Goal: Find specific page/section: Find specific page/section

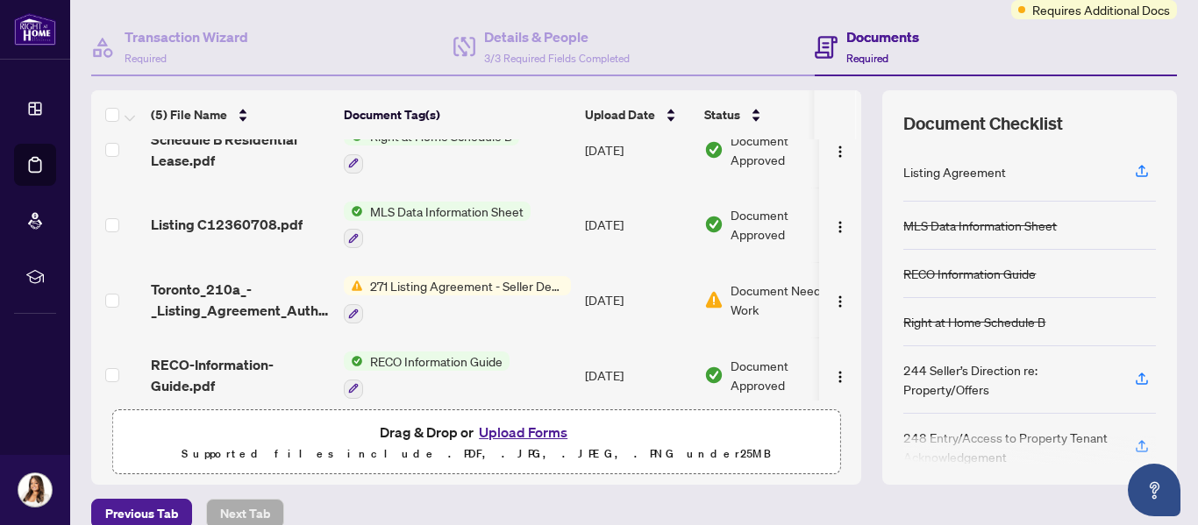
scroll to position [118, 0]
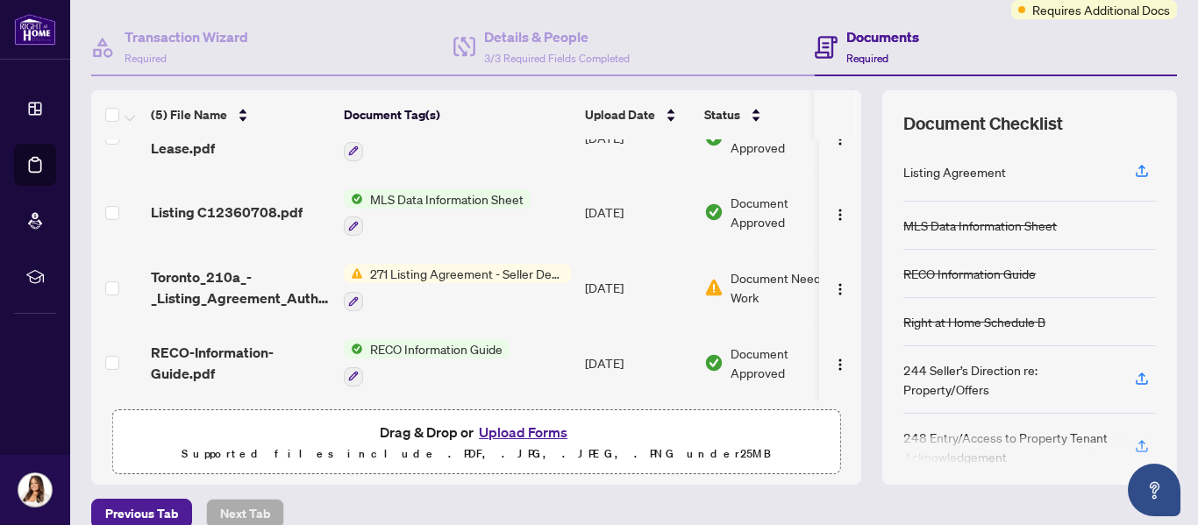
click at [454, 269] on span "271 Listing Agreement - Seller Designated Representation Agreement Authority to…" at bounding box center [467, 273] width 208 height 19
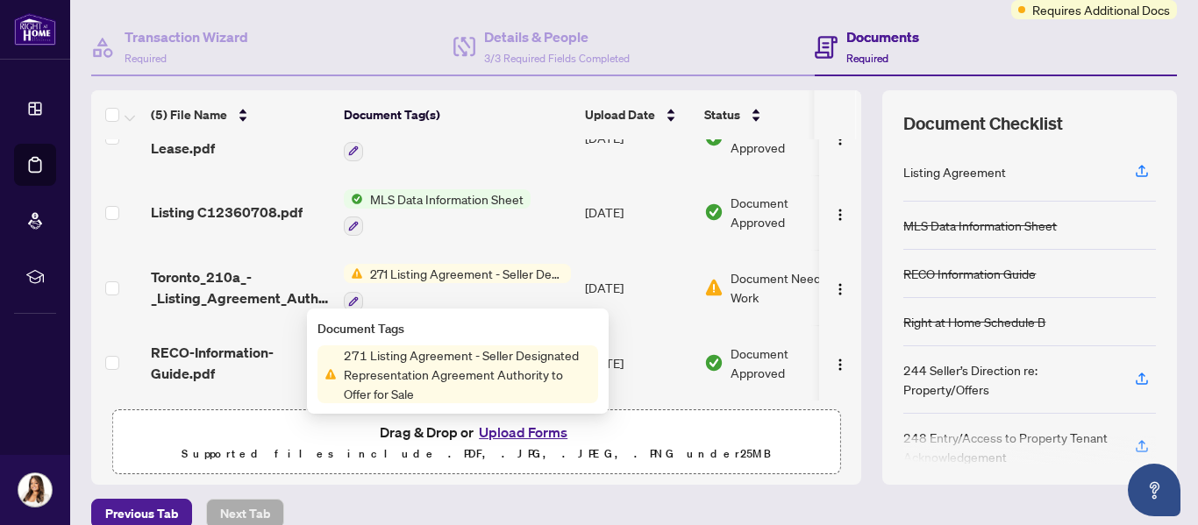
click at [454, 269] on span "271 Listing Agreement - Seller Designated Representation Agreement Authority to…" at bounding box center [467, 273] width 208 height 19
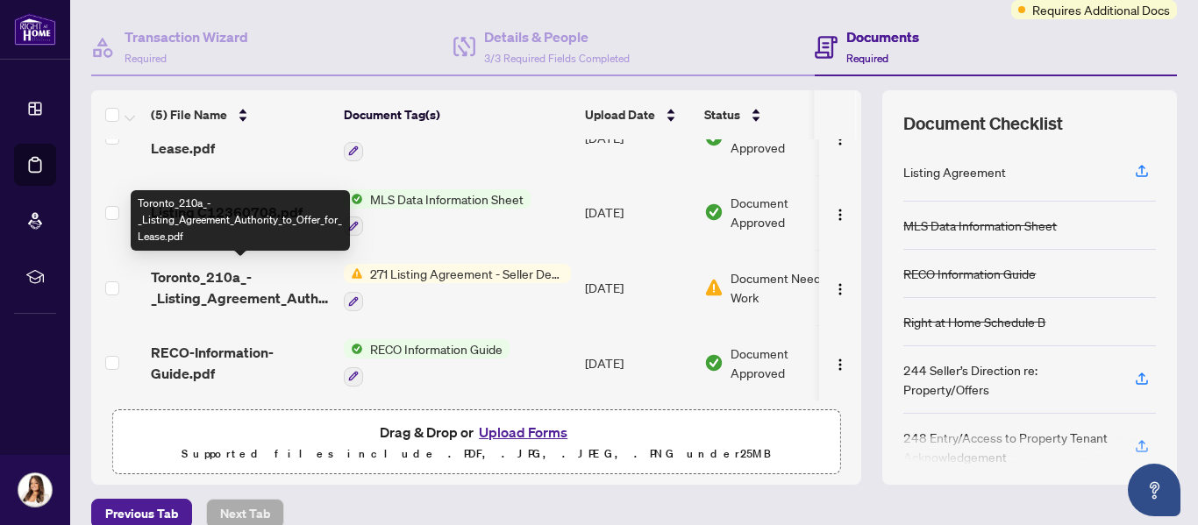
click at [281, 291] on span "Toronto_210a_-_Listing_Agreement_Authority_to_Offer_for_Lease.pdf" at bounding box center [240, 288] width 179 height 42
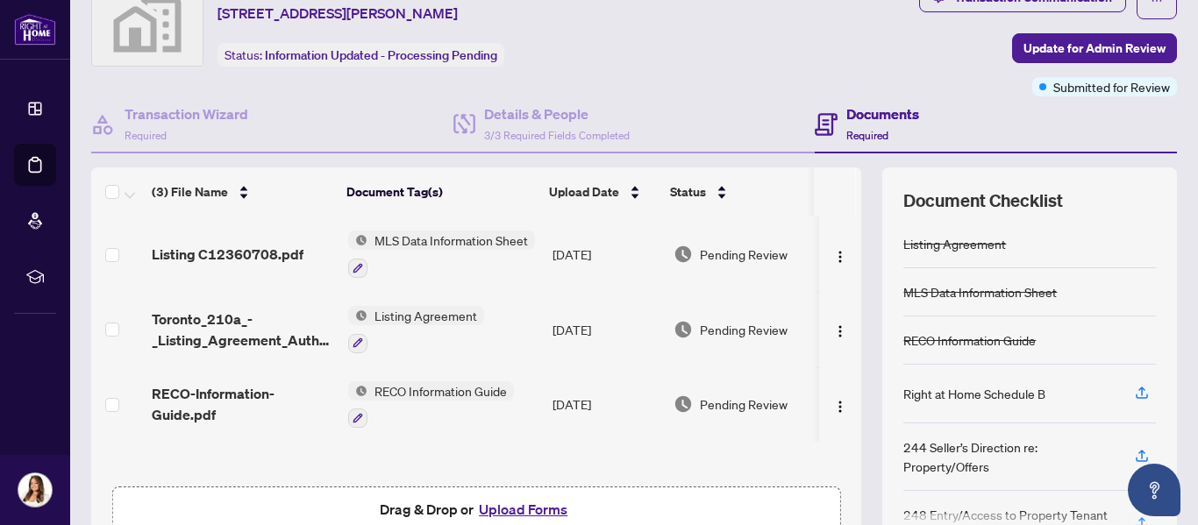
scroll to position [0, 4]
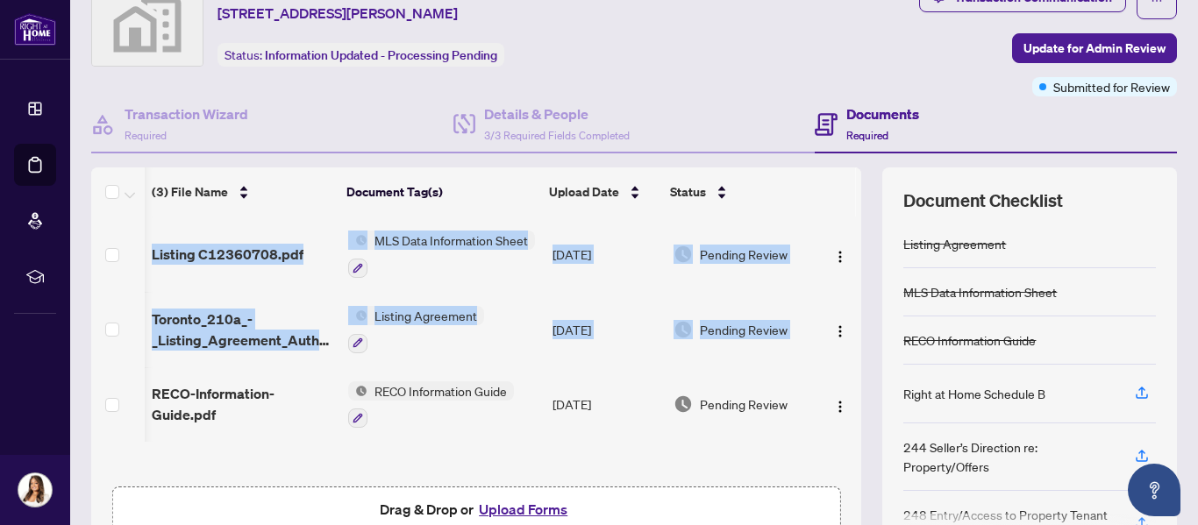
drag, startPoint x: 0, startPoint y: 0, endPoint x: 836, endPoint y: 385, distance: 919.9
click at [836, 385] on tbody "Listing C12360708.pdf MLS Data Information Sheet Aug/25/2025 Pending Review Tor…" at bounding box center [476, 329] width 770 height 225
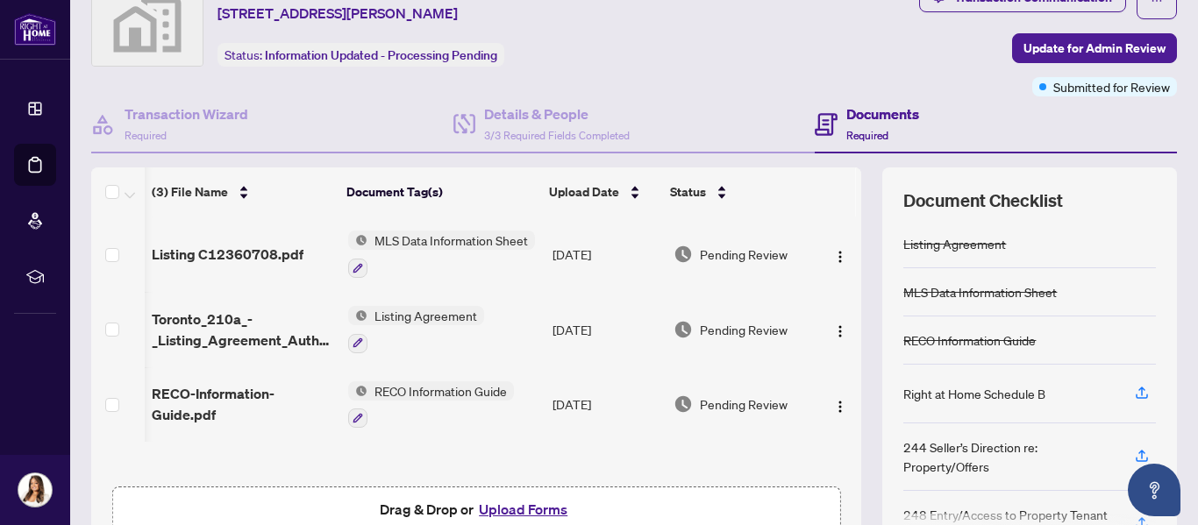
click at [817, 45] on div "Transaction Communication Update for Admin Review Submitted for Review" at bounding box center [946, 39] width 462 height 114
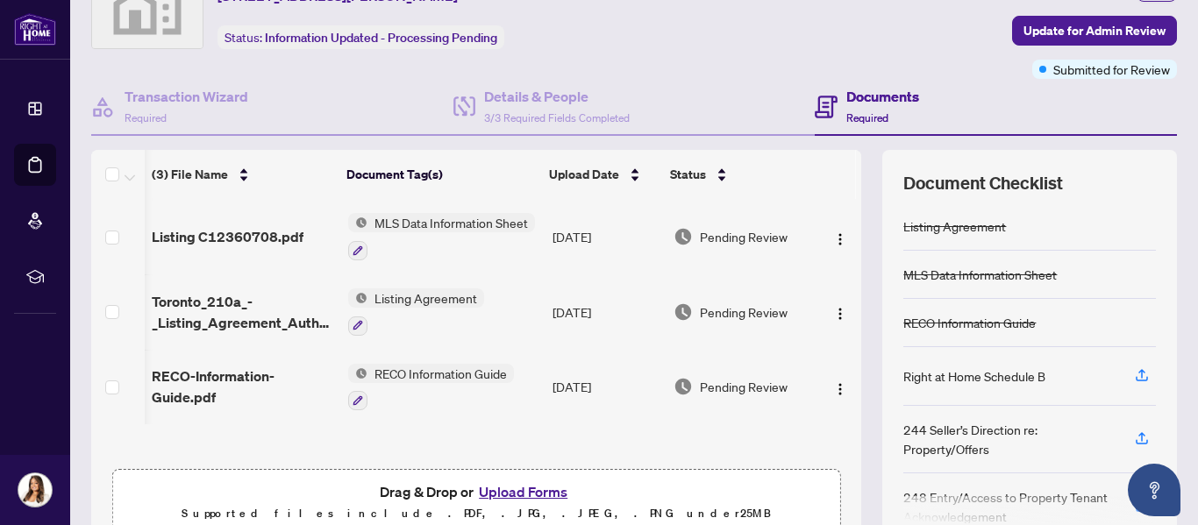
scroll to position [80, 0]
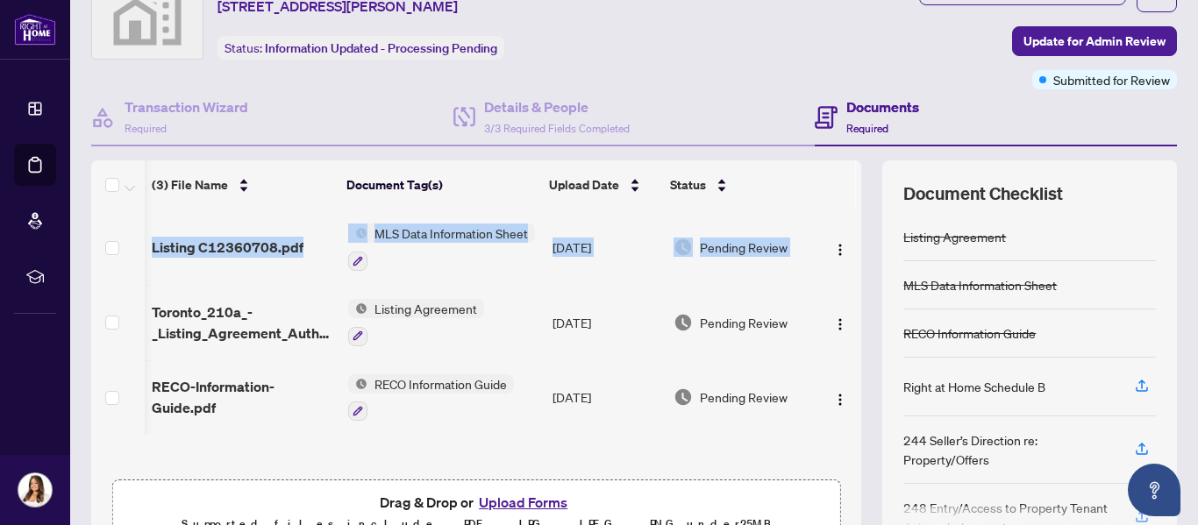
drag, startPoint x: 843, startPoint y: 240, endPoint x: 843, endPoint y: 190, distance: 50.0
click at [843, 190] on div "(3) File Name Document Tag(s) Upload Date Status Listing C12360708.pdf MLS Data…" at bounding box center [476, 297] width 770 height 274
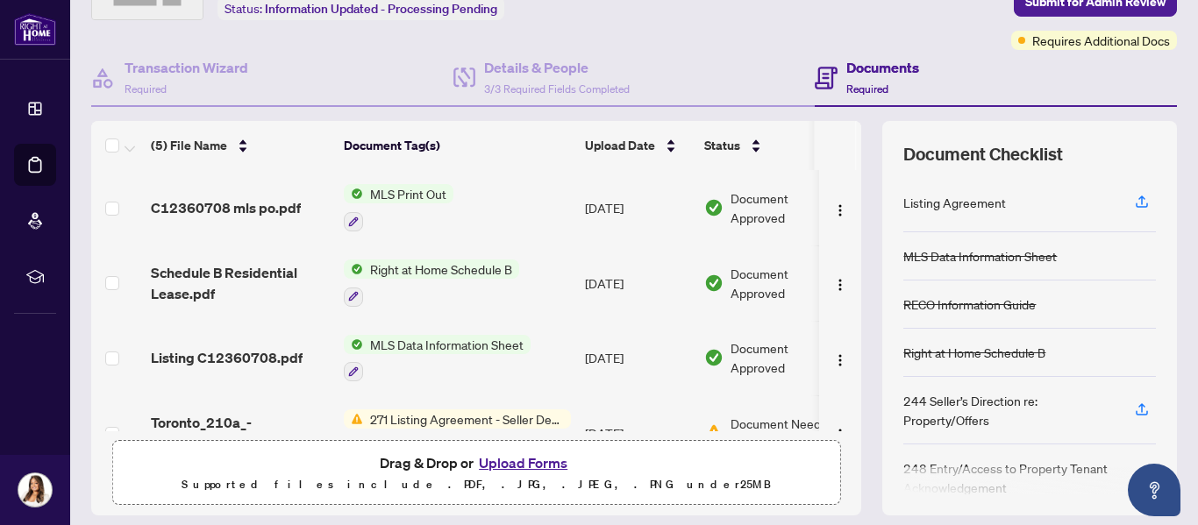
scroll to position [58, 0]
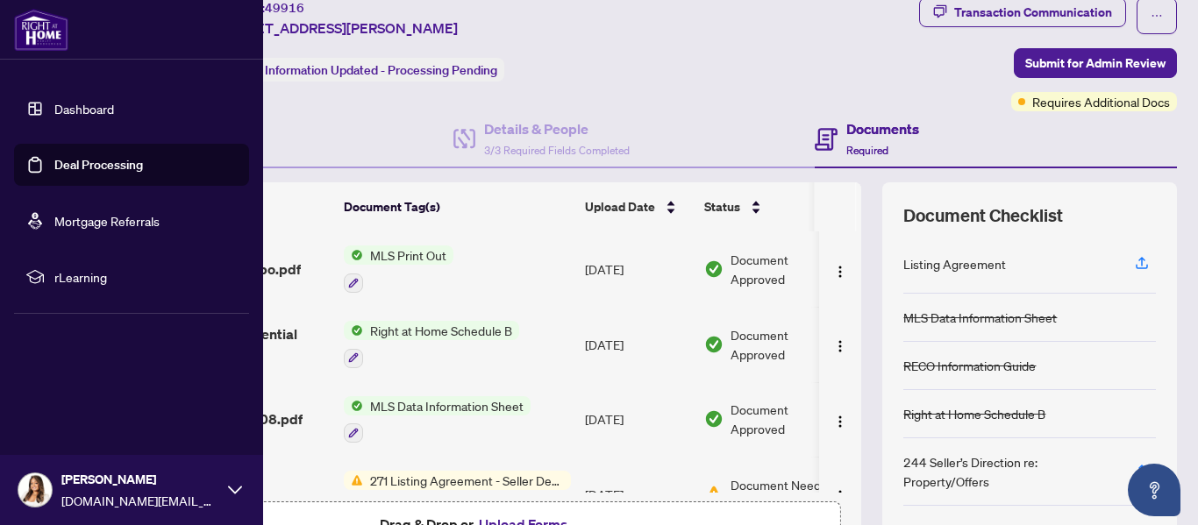
click at [88, 110] on link "Dashboard" at bounding box center [84, 109] width 60 height 16
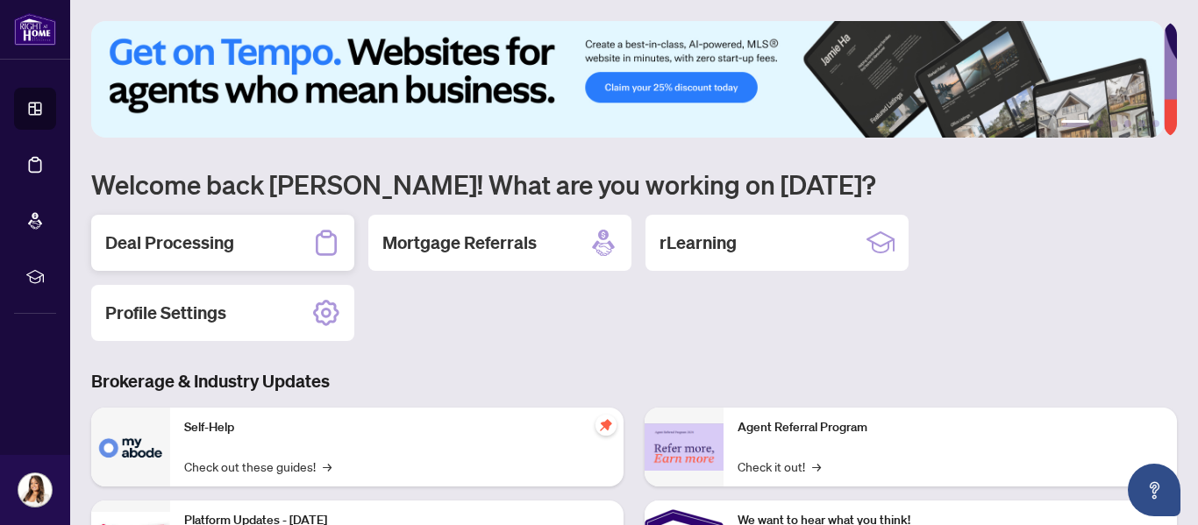
click at [226, 234] on h2 "Deal Processing" at bounding box center [169, 243] width 129 height 25
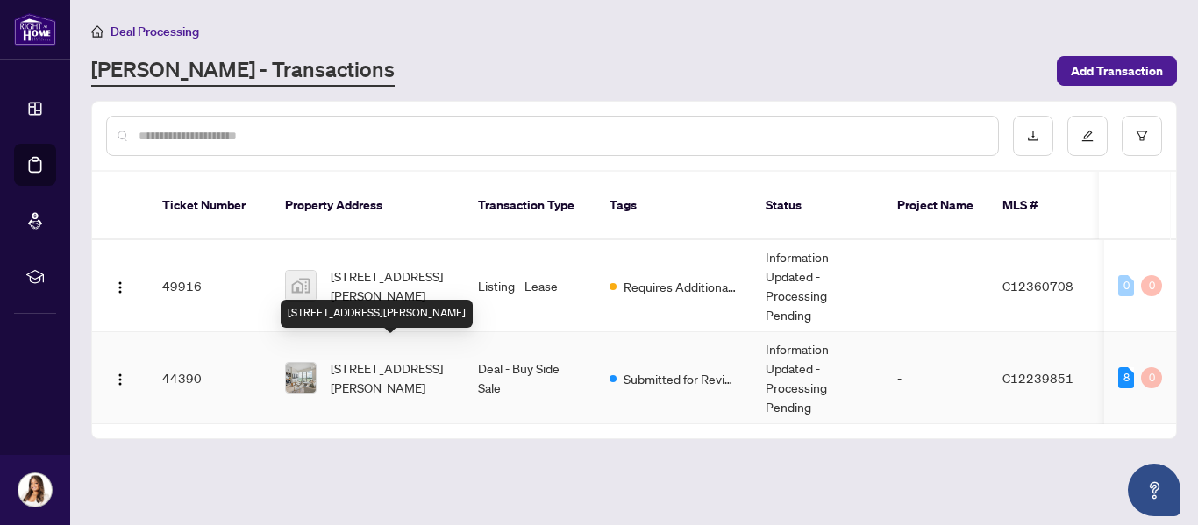
click at [423, 360] on span "[STREET_ADDRESS][PERSON_NAME]" at bounding box center [390, 378] width 119 height 39
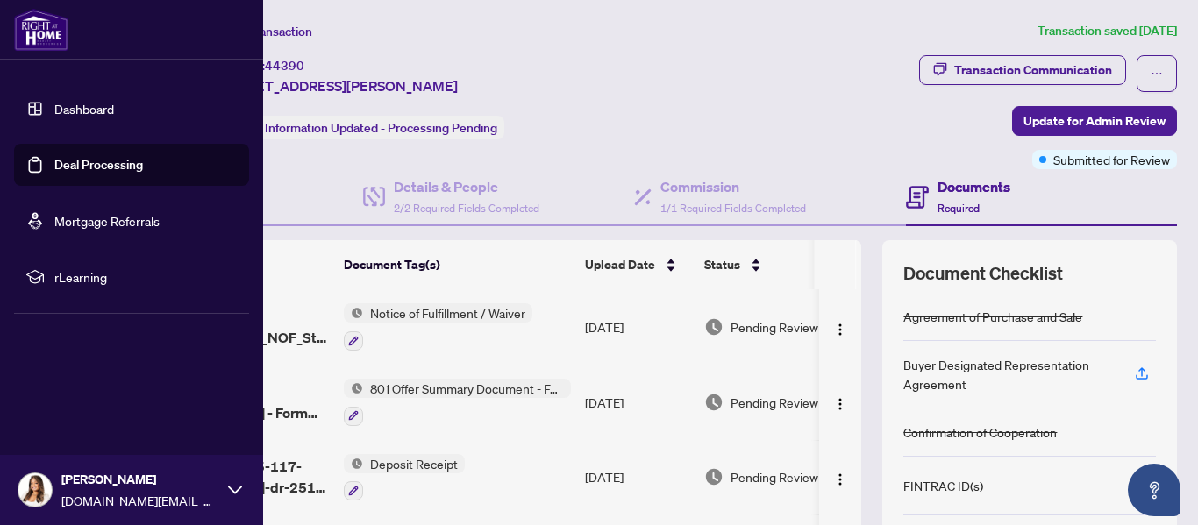
click at [68, 107] on link "Dashboard" at bounding box center [84, 109] width 60 height 16
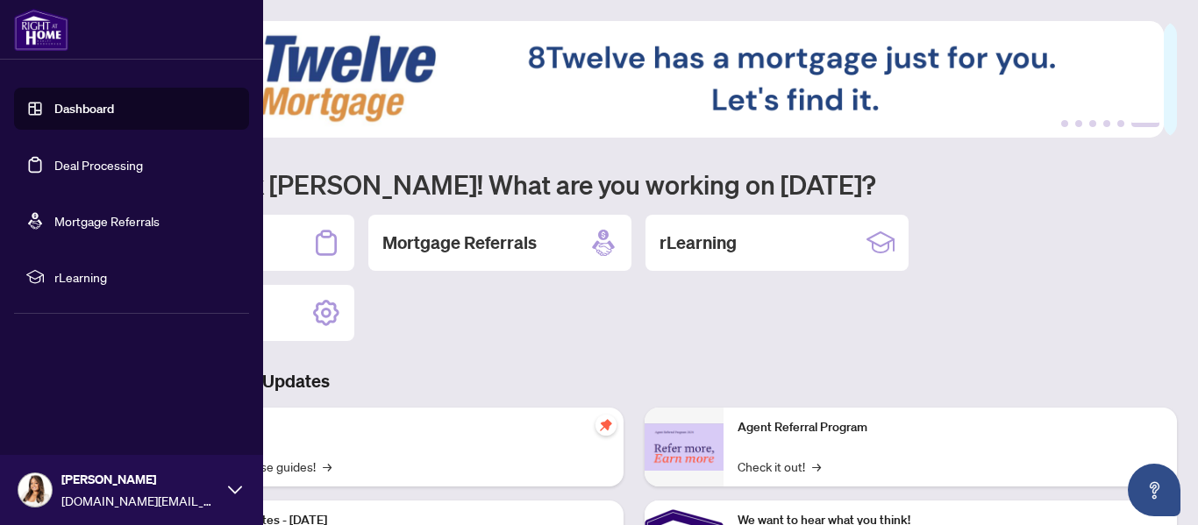
click at [114, 108] on link "Dashboard" at bounding box center [84, 109] width 60 height 16
click at [103, 108] on link "Dashboard" at bounding box center [84, 109] width 60 height 16
click at [103, 160] on link "Deal Processing" at bounding box center [98, 165] width 89 height 16
